Goal: Find specific page/section: Find specific page/section

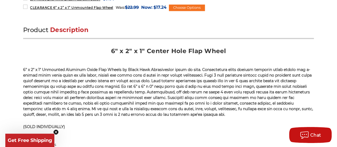
scroll to position [373, 0]
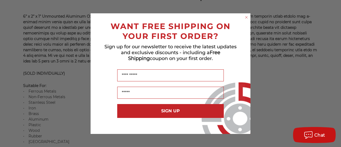
click at [245, 17] on icon "Close dialog" at bounding box center [246, 17] width 2 height 2
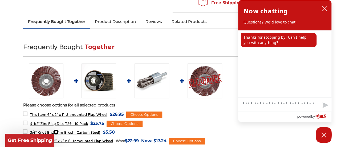
scroll to position [27, 0]
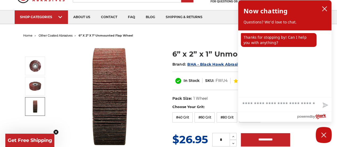
click at [67, 36] on span "other coated abrasives" at bounding box center [56, 36] width 34 height 4
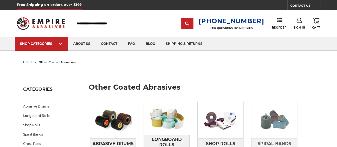
scroll to position [106, 0]
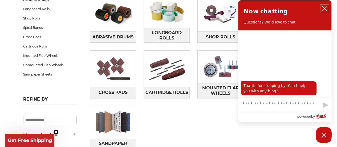
click at [324, 10] on icon "close chatbox" at bounding box center [324, 8] width 5 height 5
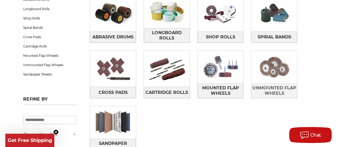
click at [268, 70] on img at bounding box center [274, 67] width 46 height 32
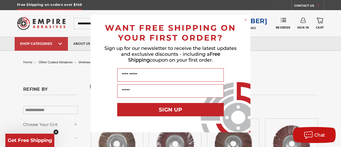
click at [245, 19] on circle "Close dialog" at bounding box center [245, 19] width 5 height 5
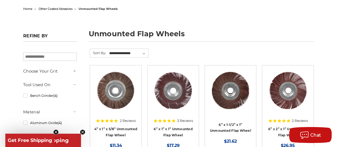
scroll to position [27, 0]
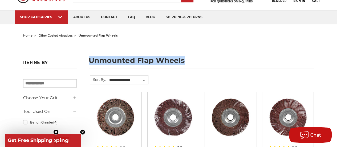
drag, startPoint x: 89, startPoint y: 60, endPoint x: 183, endPoint y: 60, distance: 94.2
click at [183, 60] on h1 "unmounted flap wheels" at bounding box center [201, 62] width 225 height 11
copy h1 "unmounted flap wheels"
